Goal: Find specific page/section: Find specific page/section

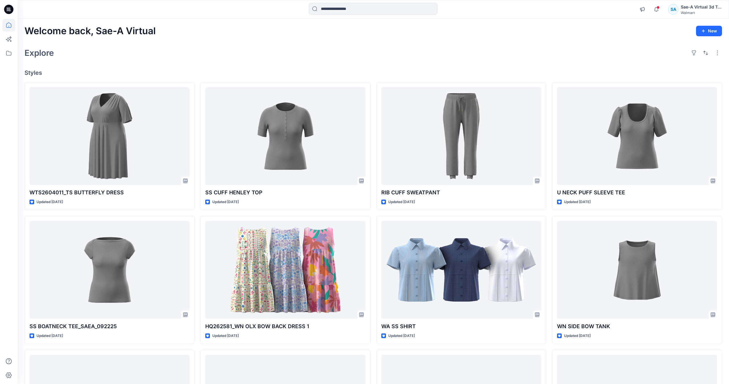
click at [278, 40] on div "Welcome back, Sae-A Virtual New Explore Styles WTS2604011_TS BUTTERFLY DRESS Up…" at bounding box center [374, 262] width 712 height 487
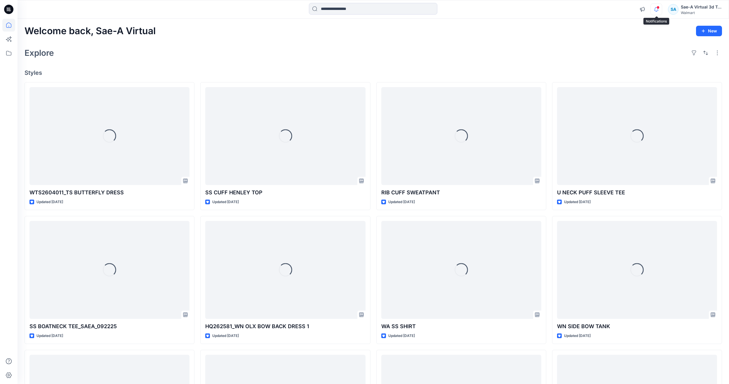
click at [657, 8] on icon "button" at bounding box center [656, 10] width 11 height 12
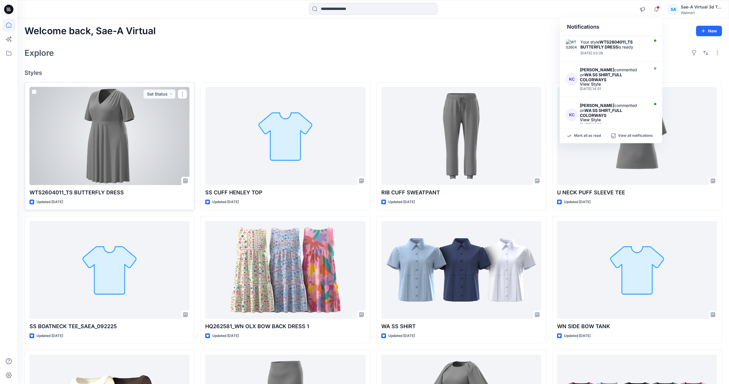
click at [148, 155] on div at bounding box center [109, 136] width 160 height 98
